Goal: Information Seeking & Learning: Learn about a topic

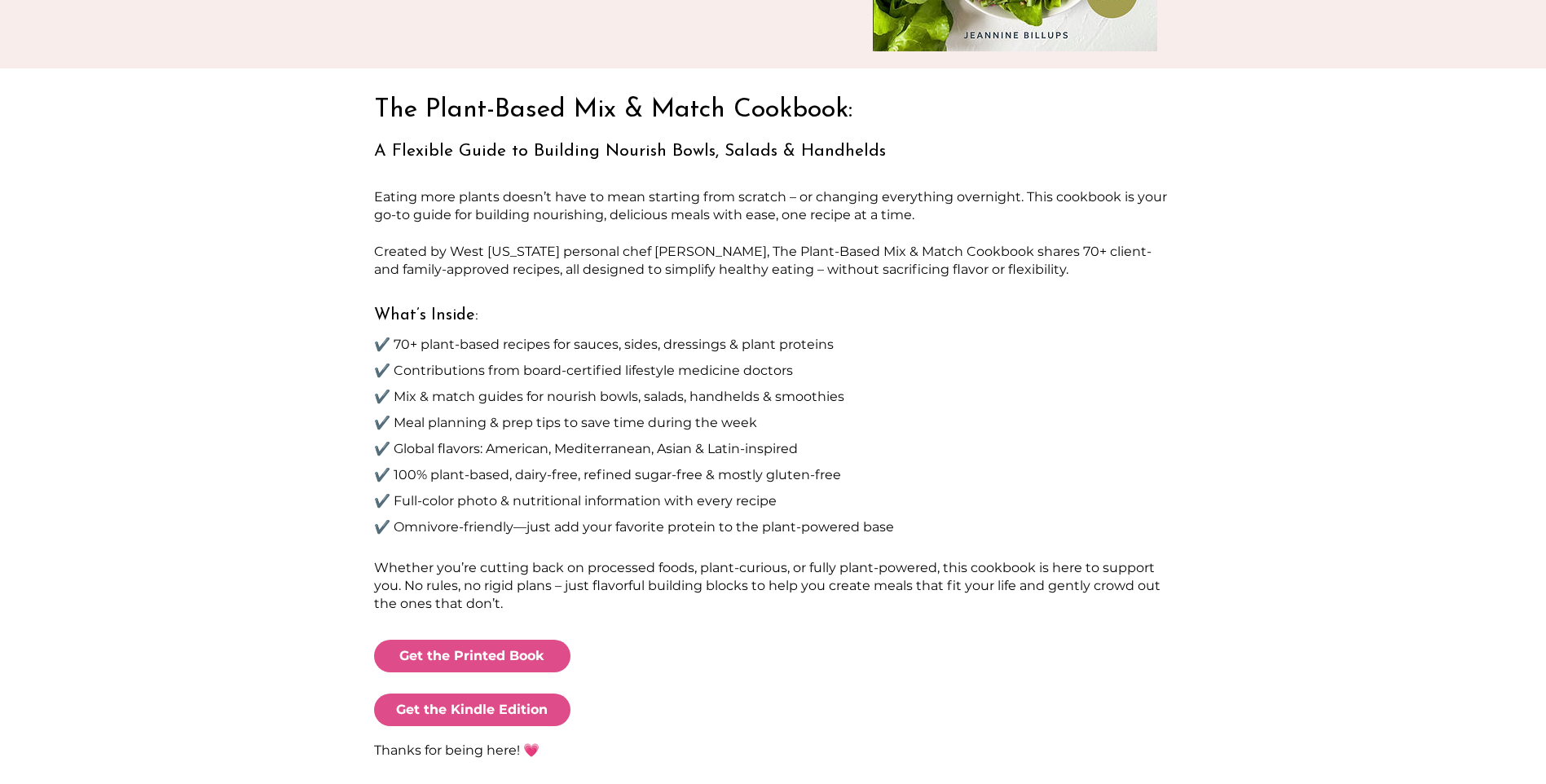
scroll to position [397, 0]
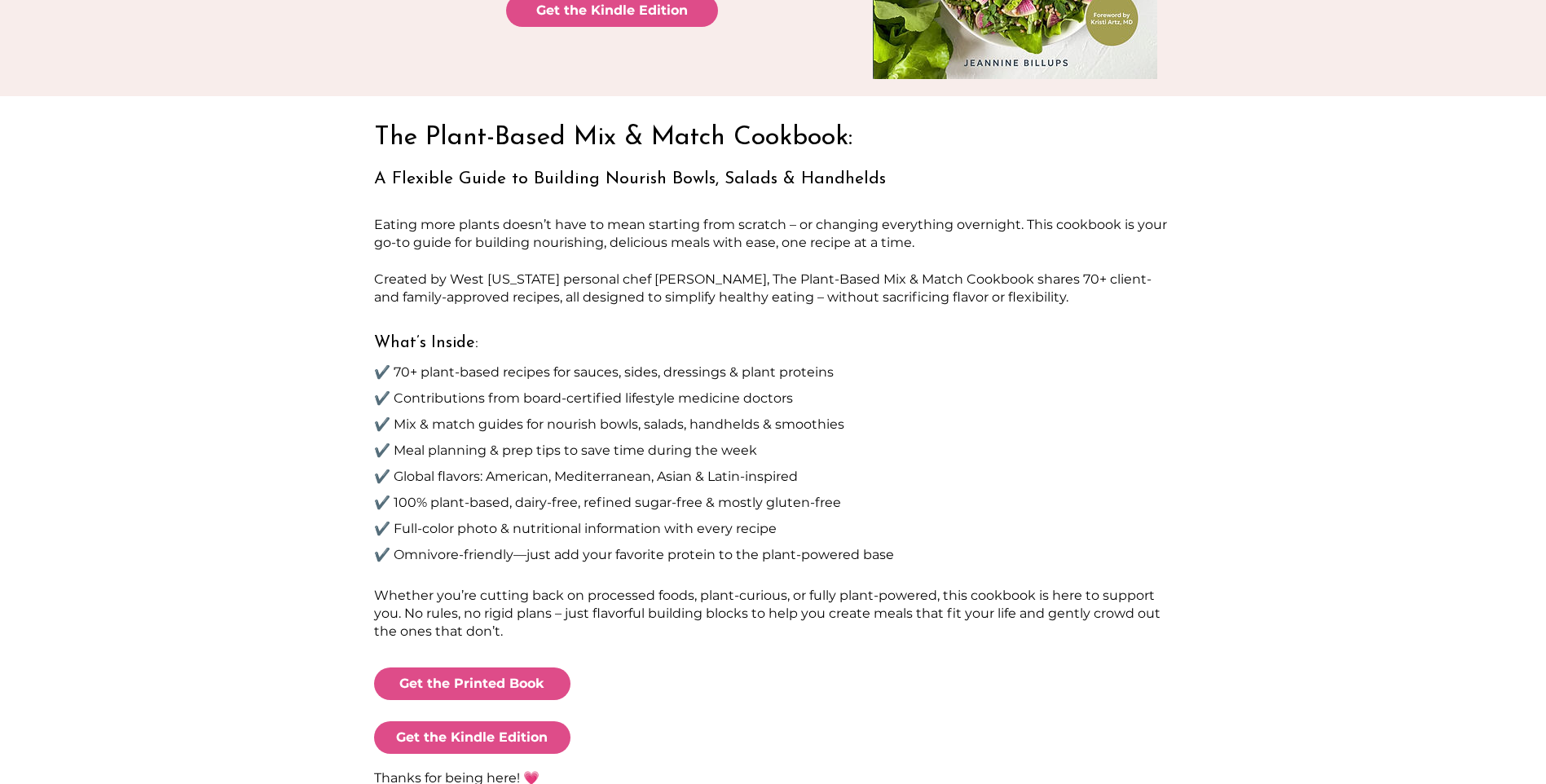
click at [570, 136] on span "The Plant-Based Mix & Match Cookbook:" at bounding box center [613, 138] width 478 height 26
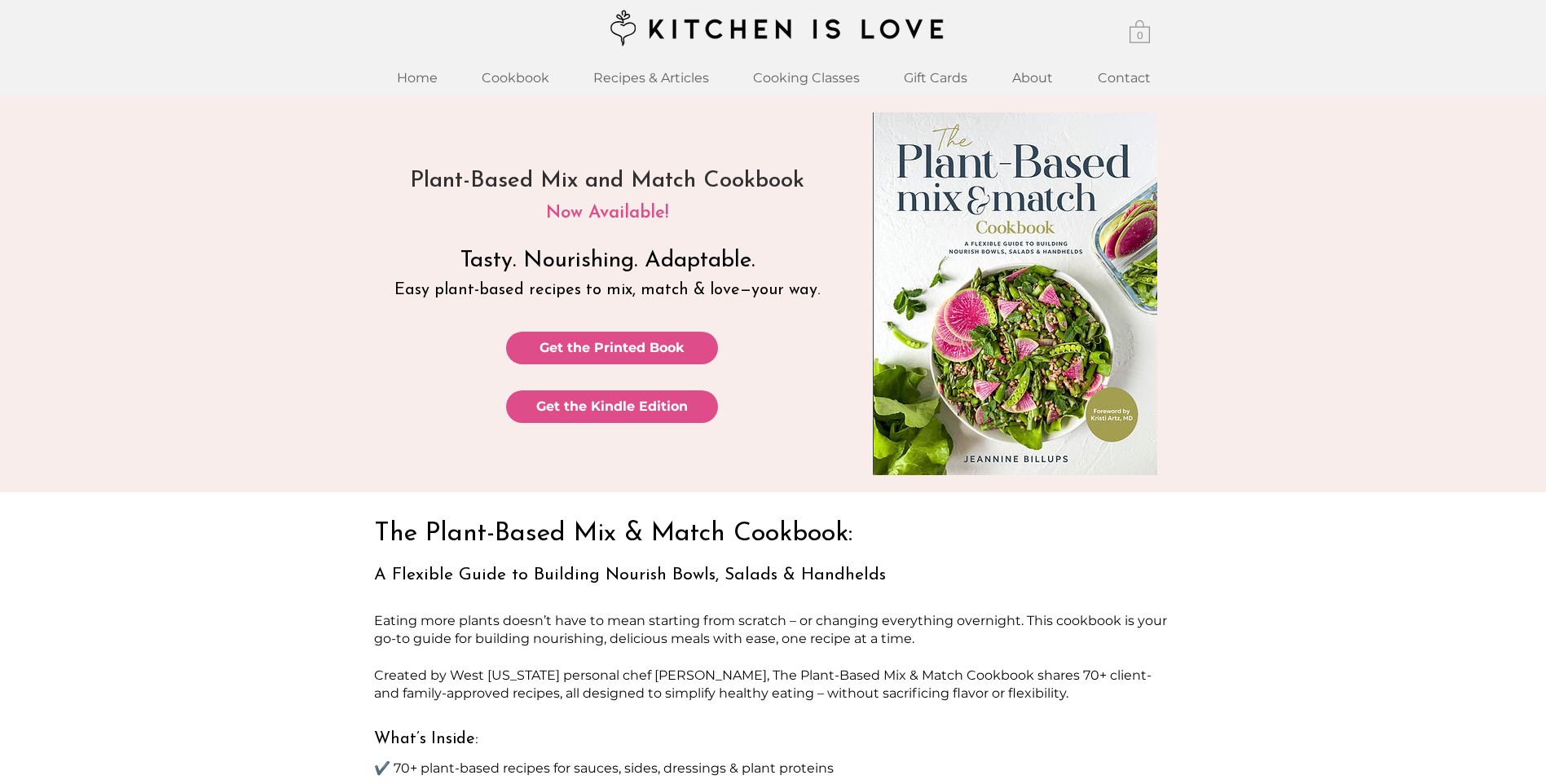
scroll to position [0, 0]
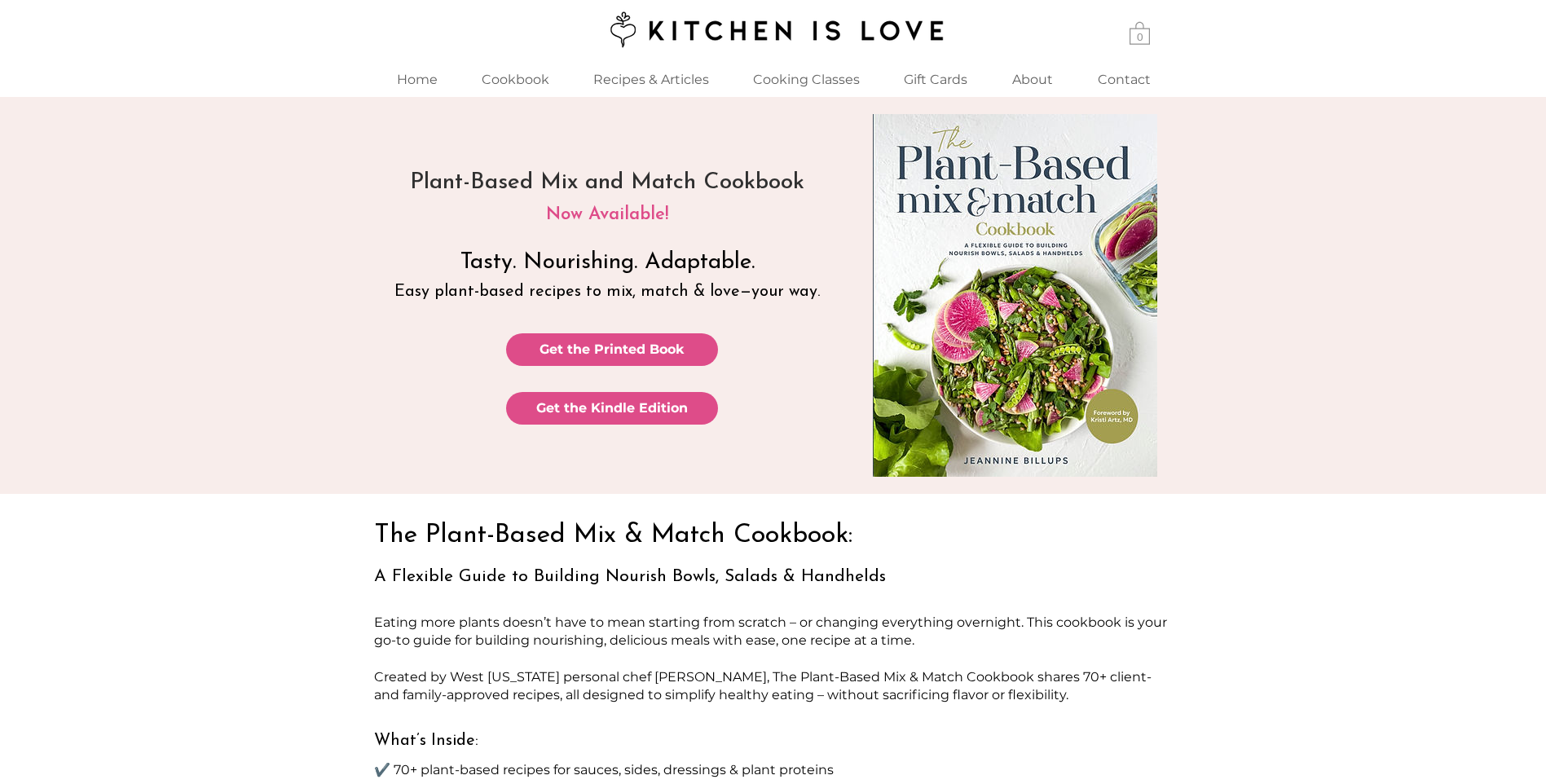
click at [1084, 215] on img "main content" at bounding box center [1015, 295] width 284 height 363
click at [595, 348] on span "Get the Printed Book" at bounding box center [612, 349] width 145 height 18
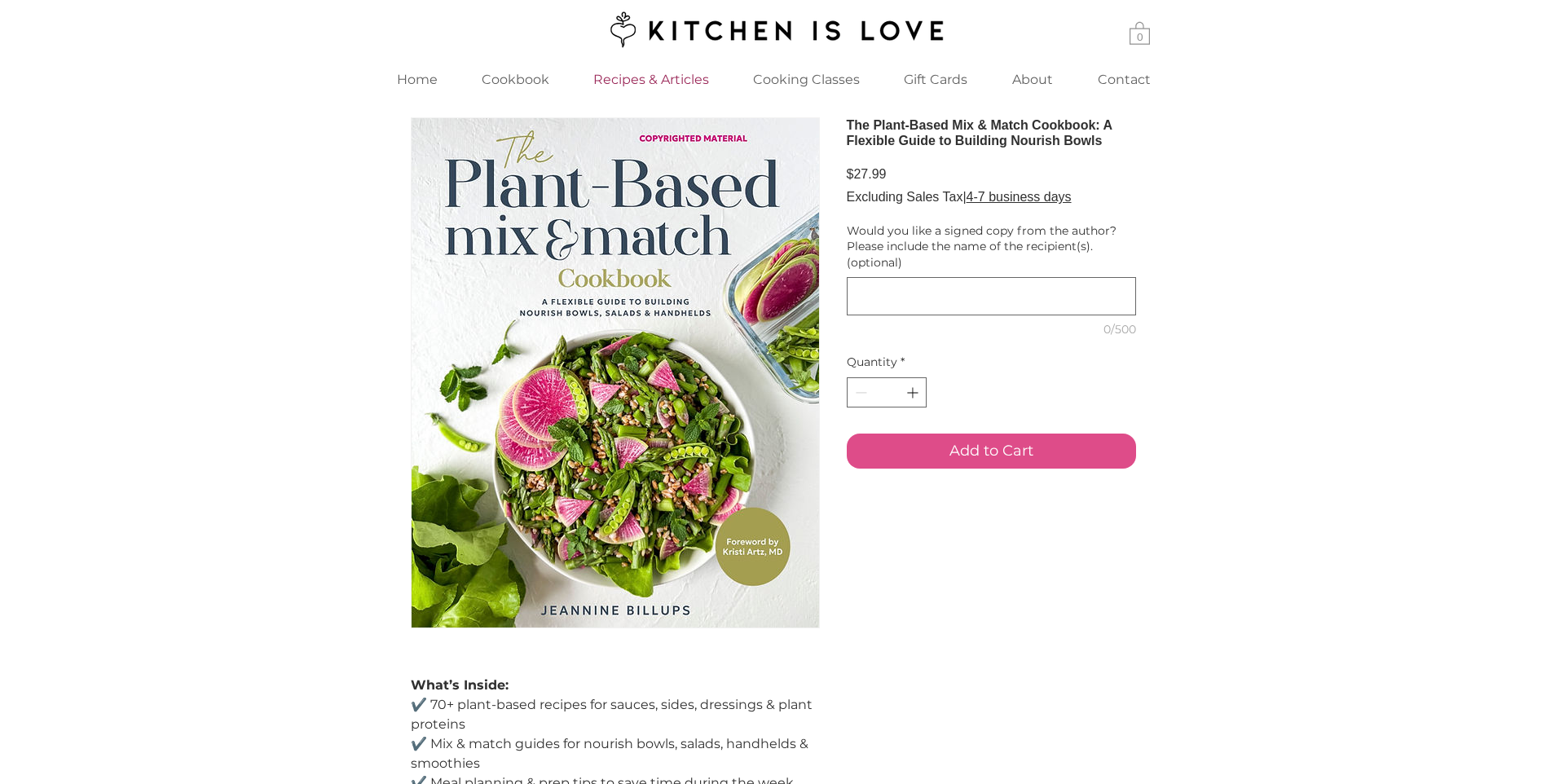
click at [649, 81] on p "Recipes & Articles" at bounding box center [651, 79] width 132 height 35
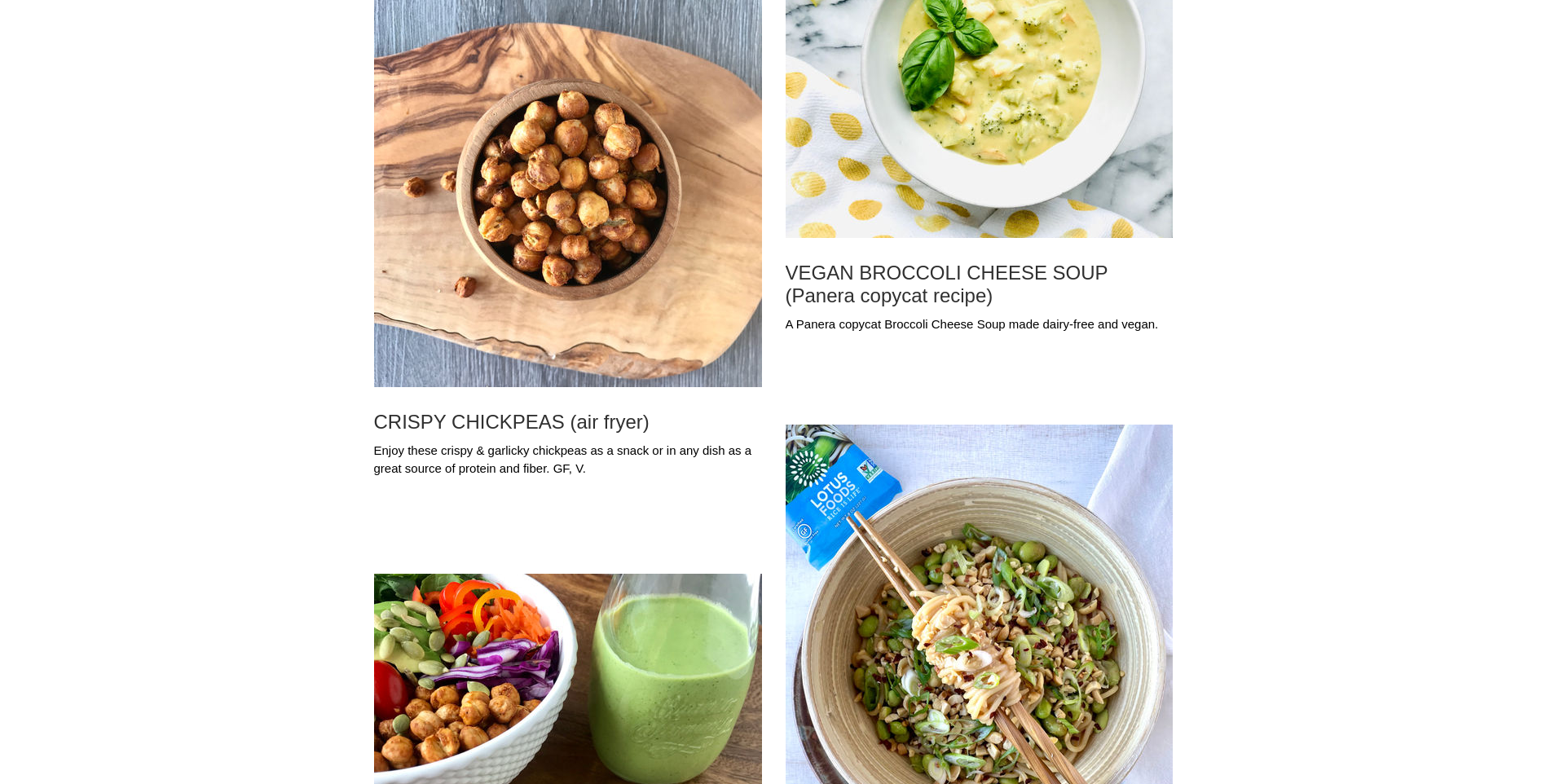
scroll to position [2828, 0]
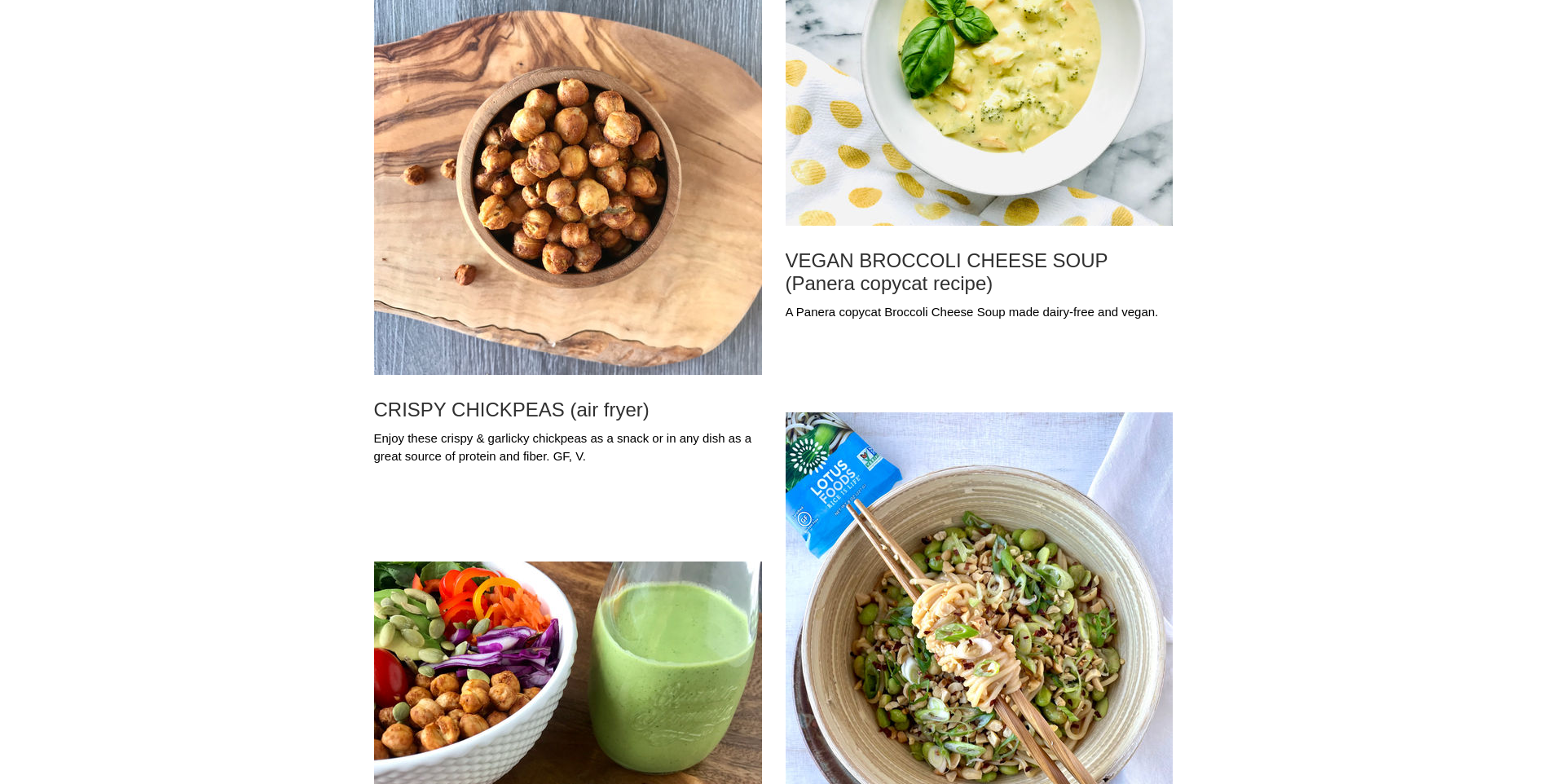
click at [981, 155] on img "Blog feed" at bounding box center [979, 42] width 387 height 366
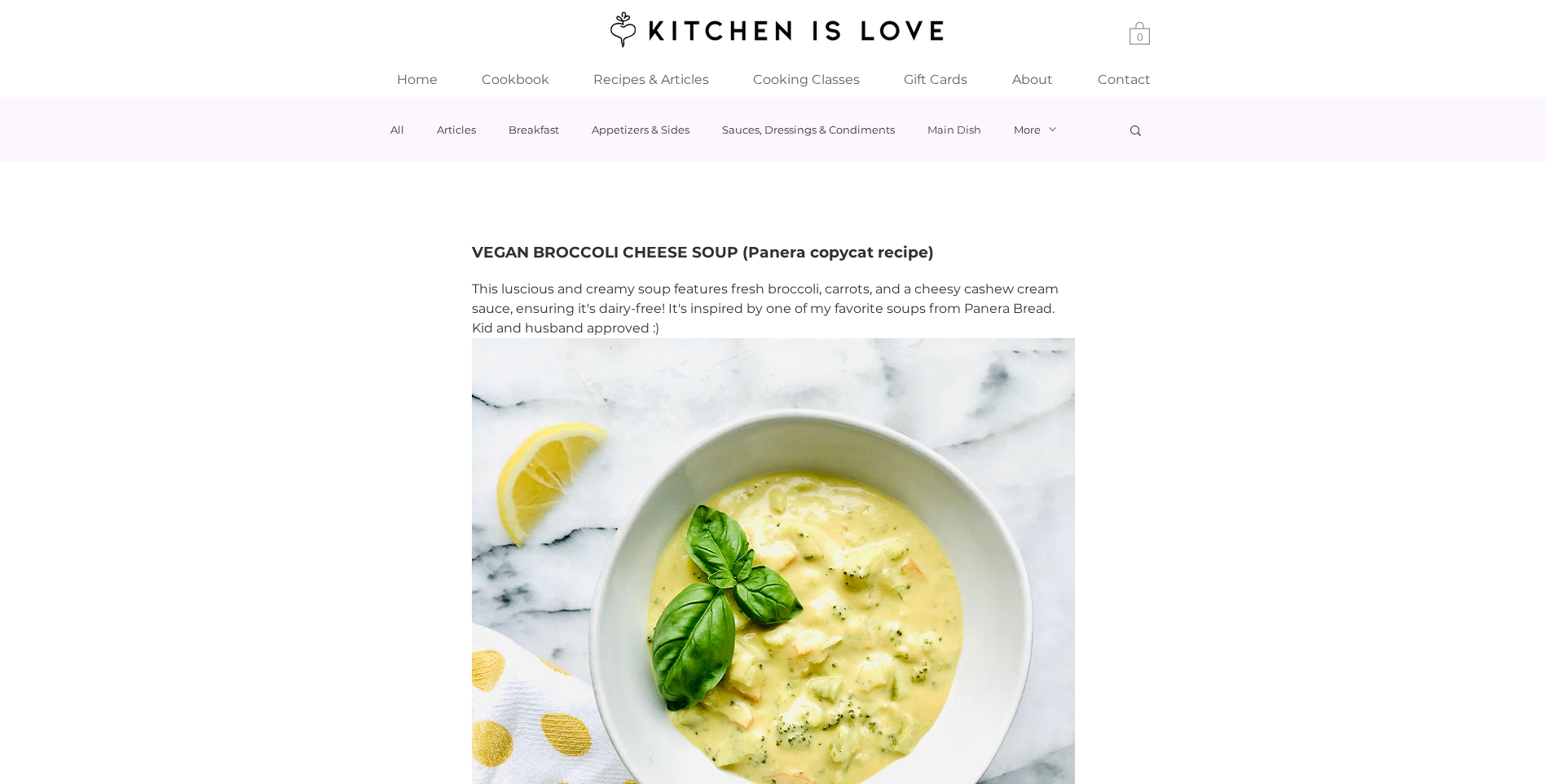
click at [948, 134] on link "Main Dish" at bounding box center [954, 129] width 53 height 13
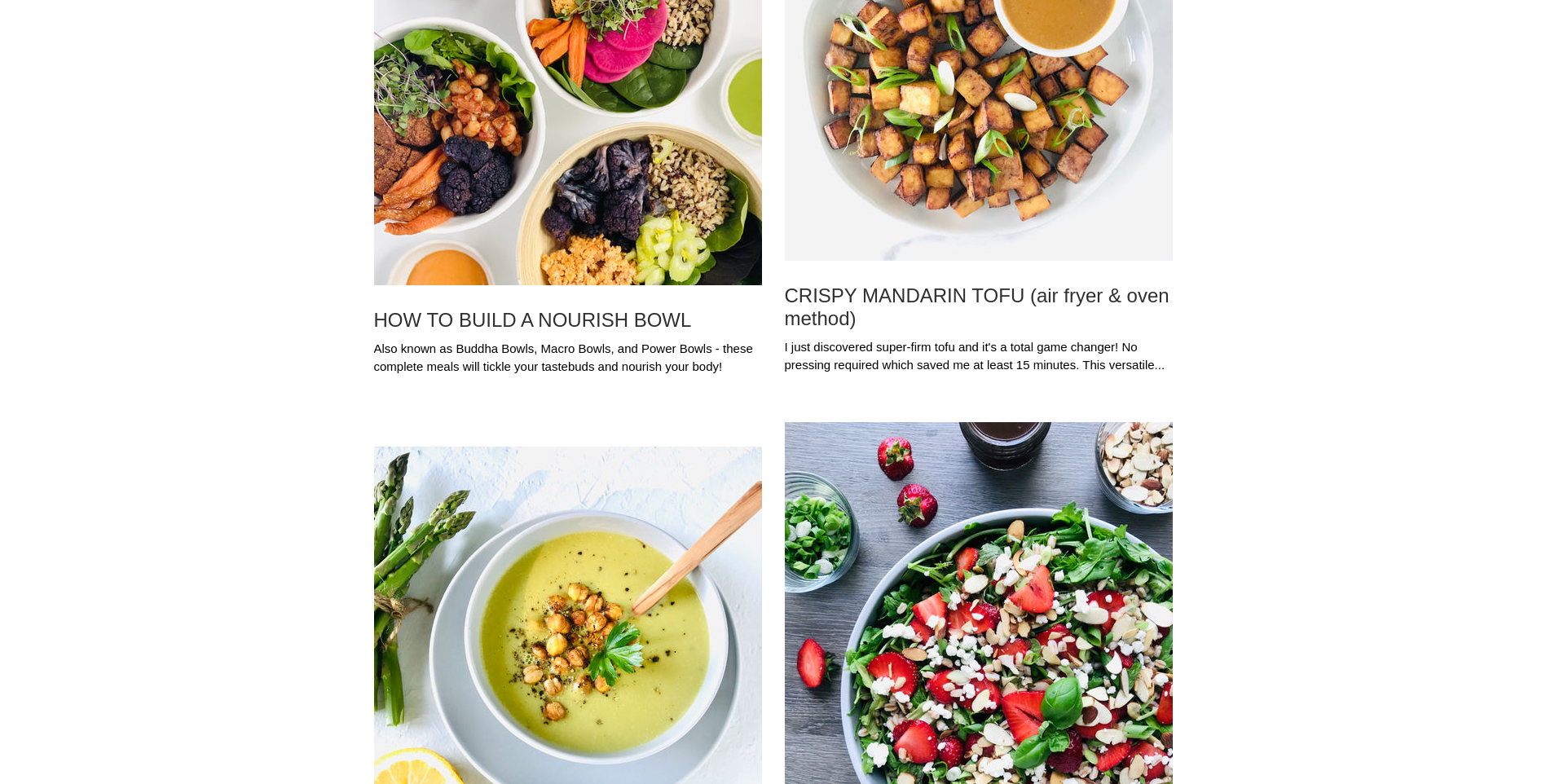
scroll to position [2110, 0]
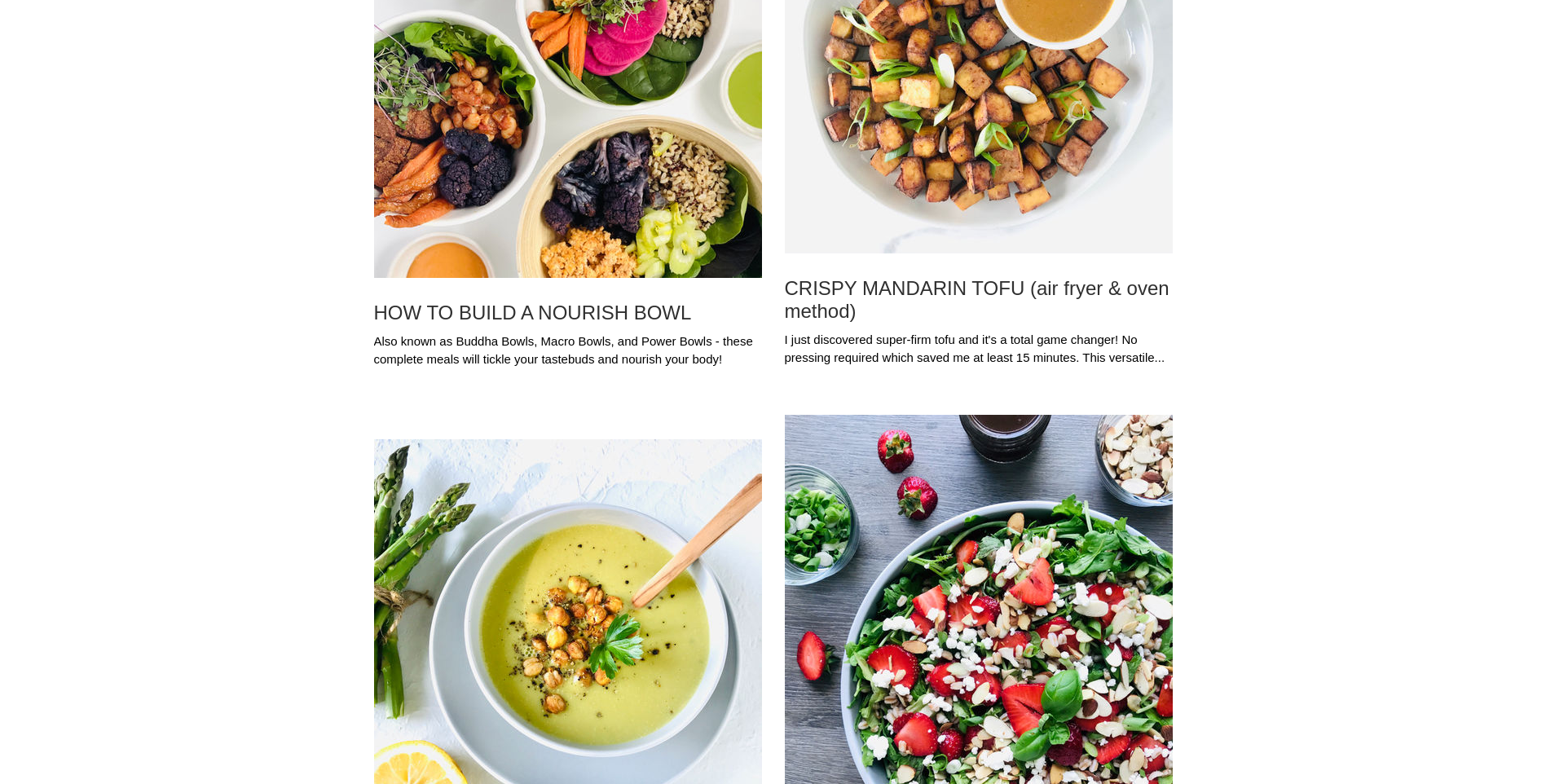
click at [552, 131] on img "Blog feed" at bounding box center [568, 114] width 388 height 327
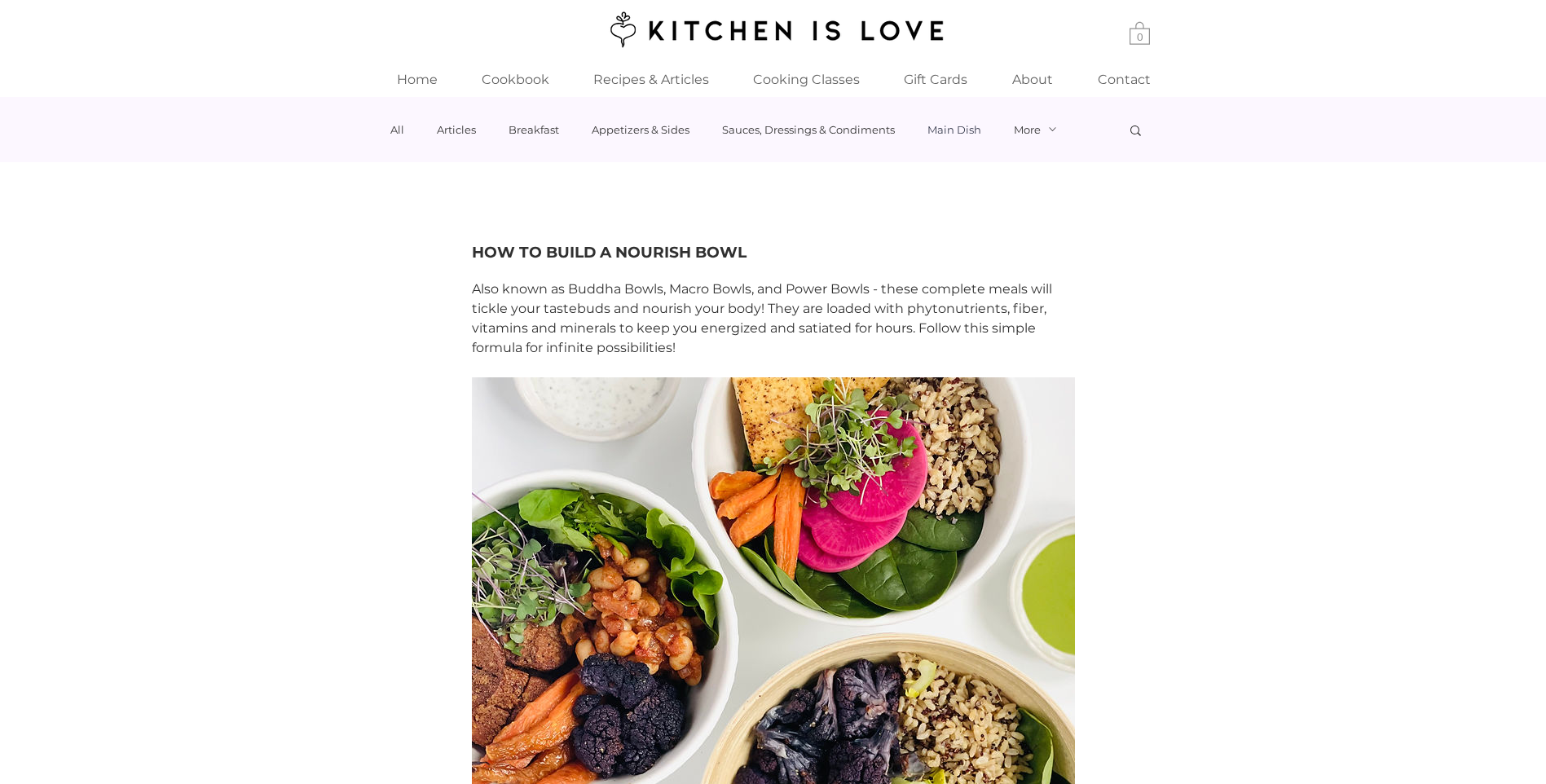
click at [957, 132] on link "Main Dish" at bounding box center [954, 129] width 53 height 13
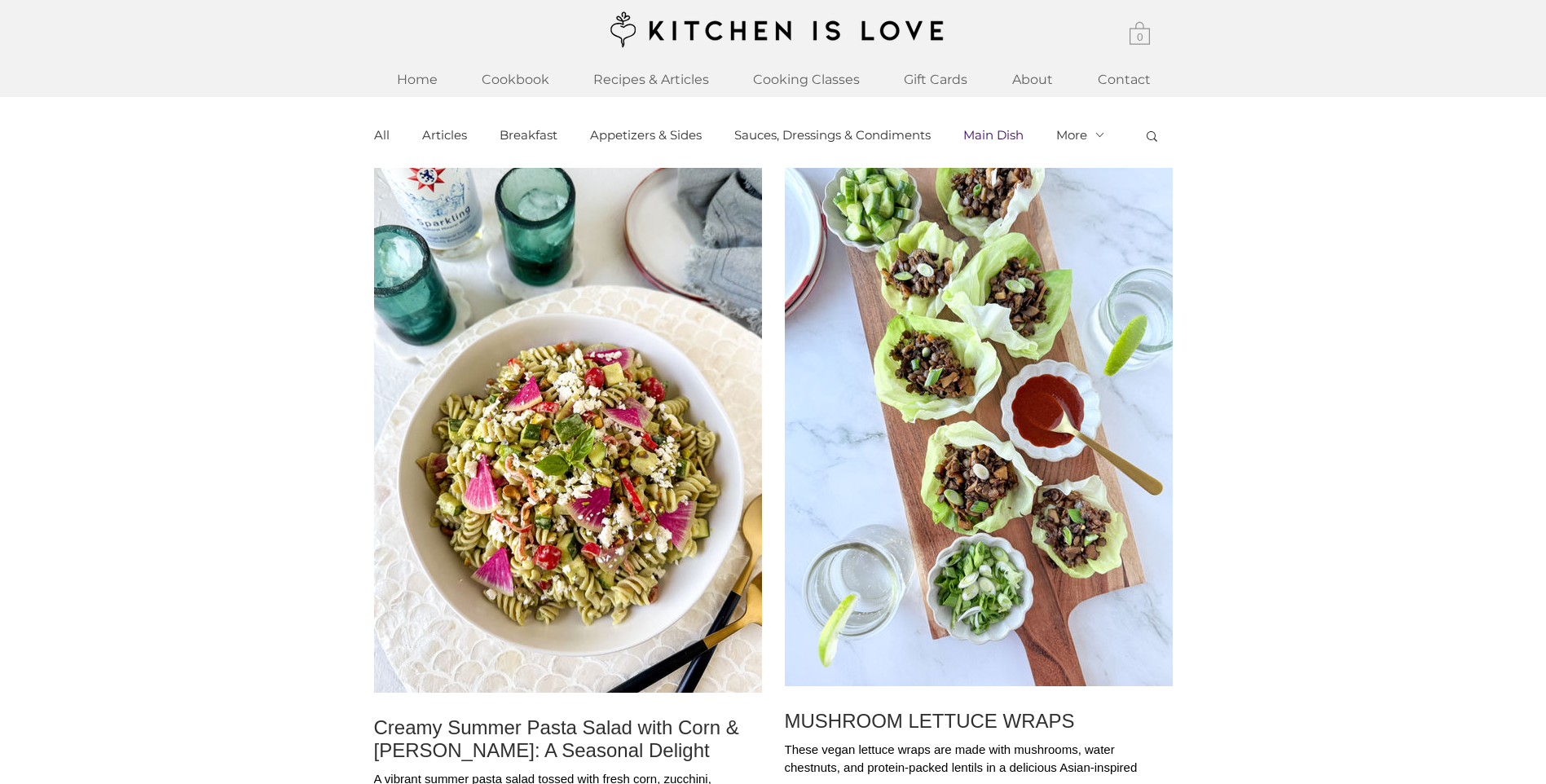
scroll to position [5380, 0]
